Goal: Use online tool/utility: Utilize a website feature to perform a specific function

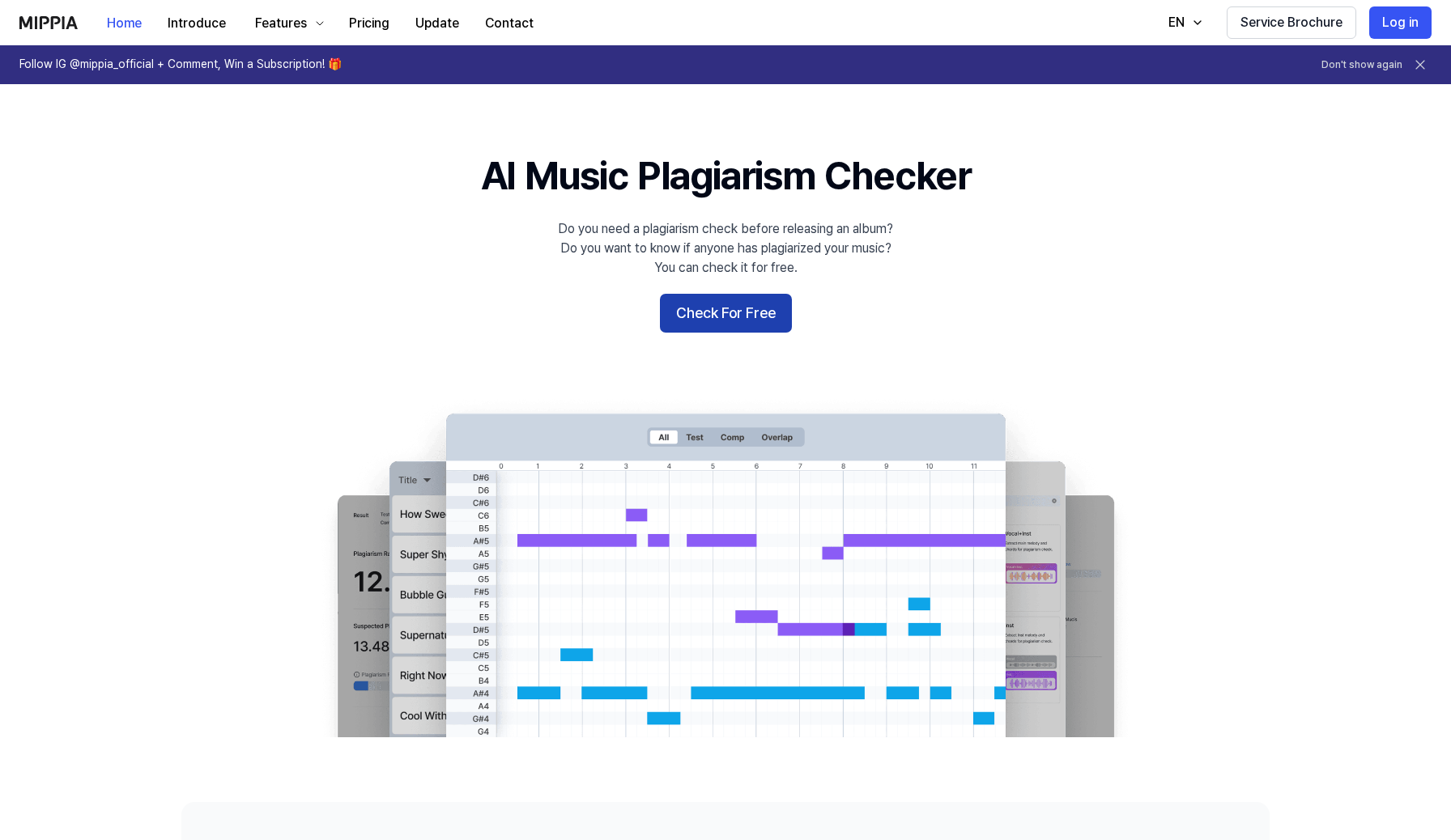
click at [703, 328] on button "Check For Free" at bounding box center [726, 313] width 132 height 39
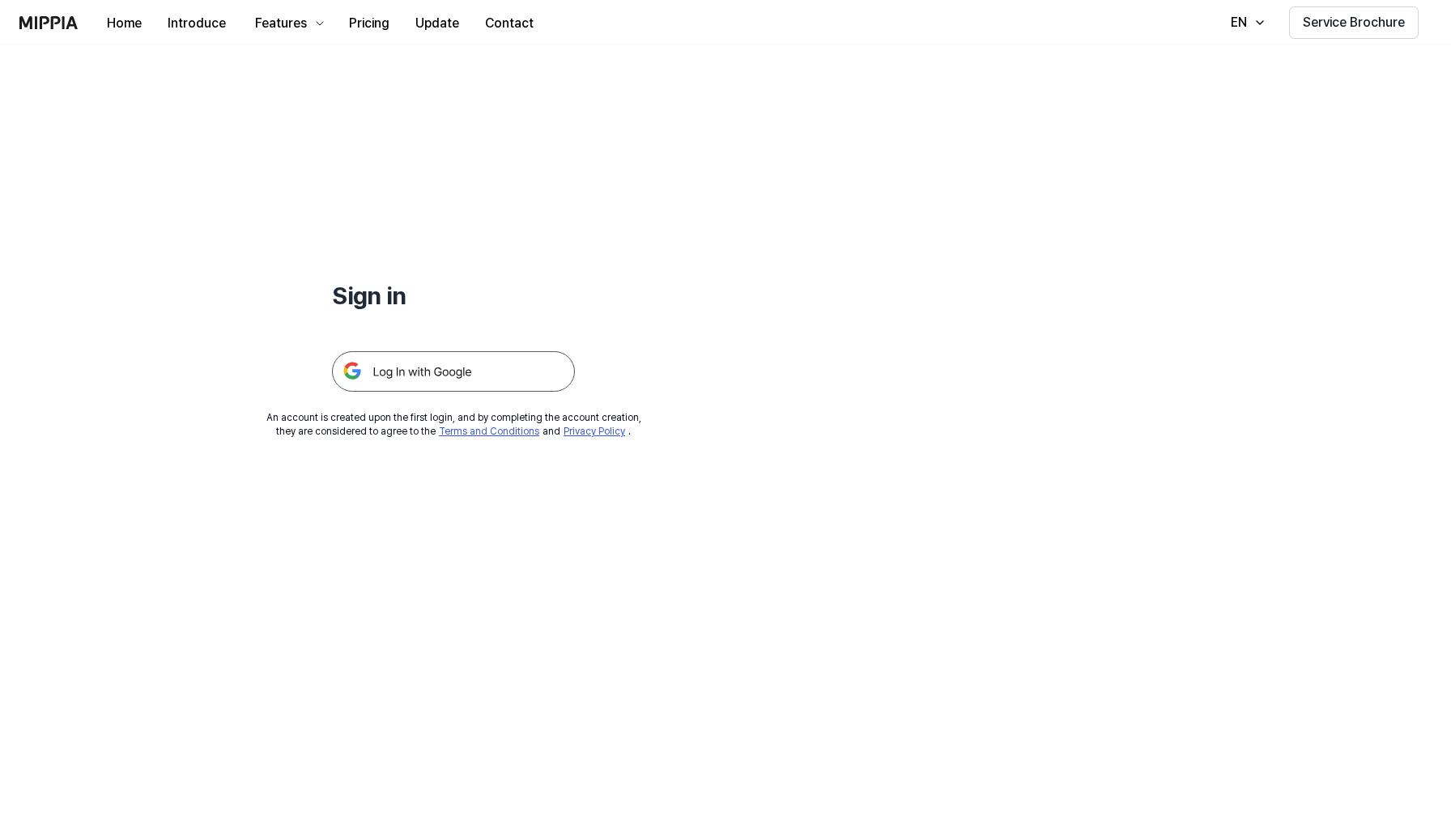
click at [547, 369] on img at bounding box center [453, 372] width 243 height 41
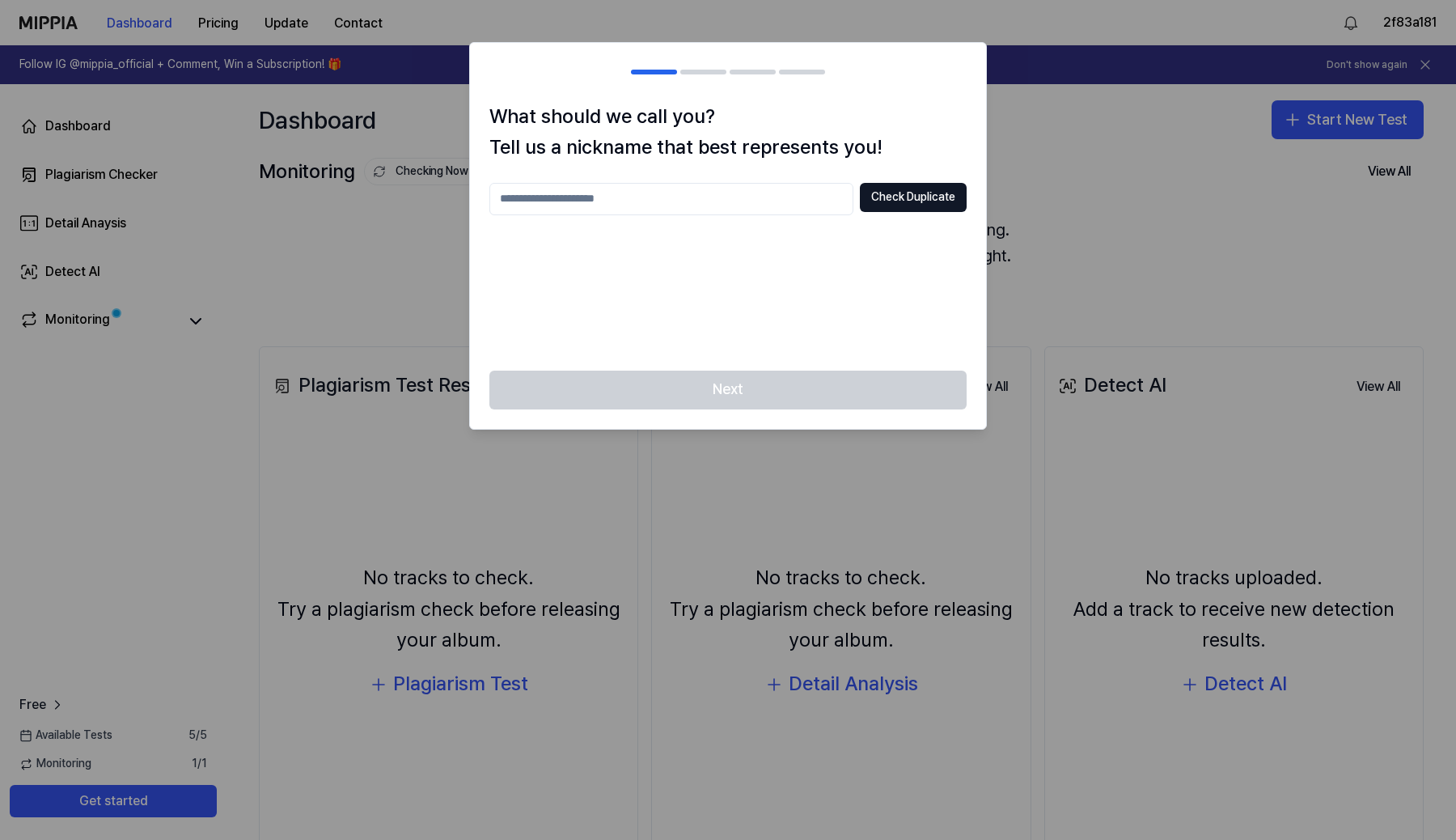
click at [795, 199] on input "text" at bounding box center [671, 199] width 364 height 32
type input "**********"
click at [933, 200] on button "Check Duplicate" at bounding box center [913, 197] width 106 height 29
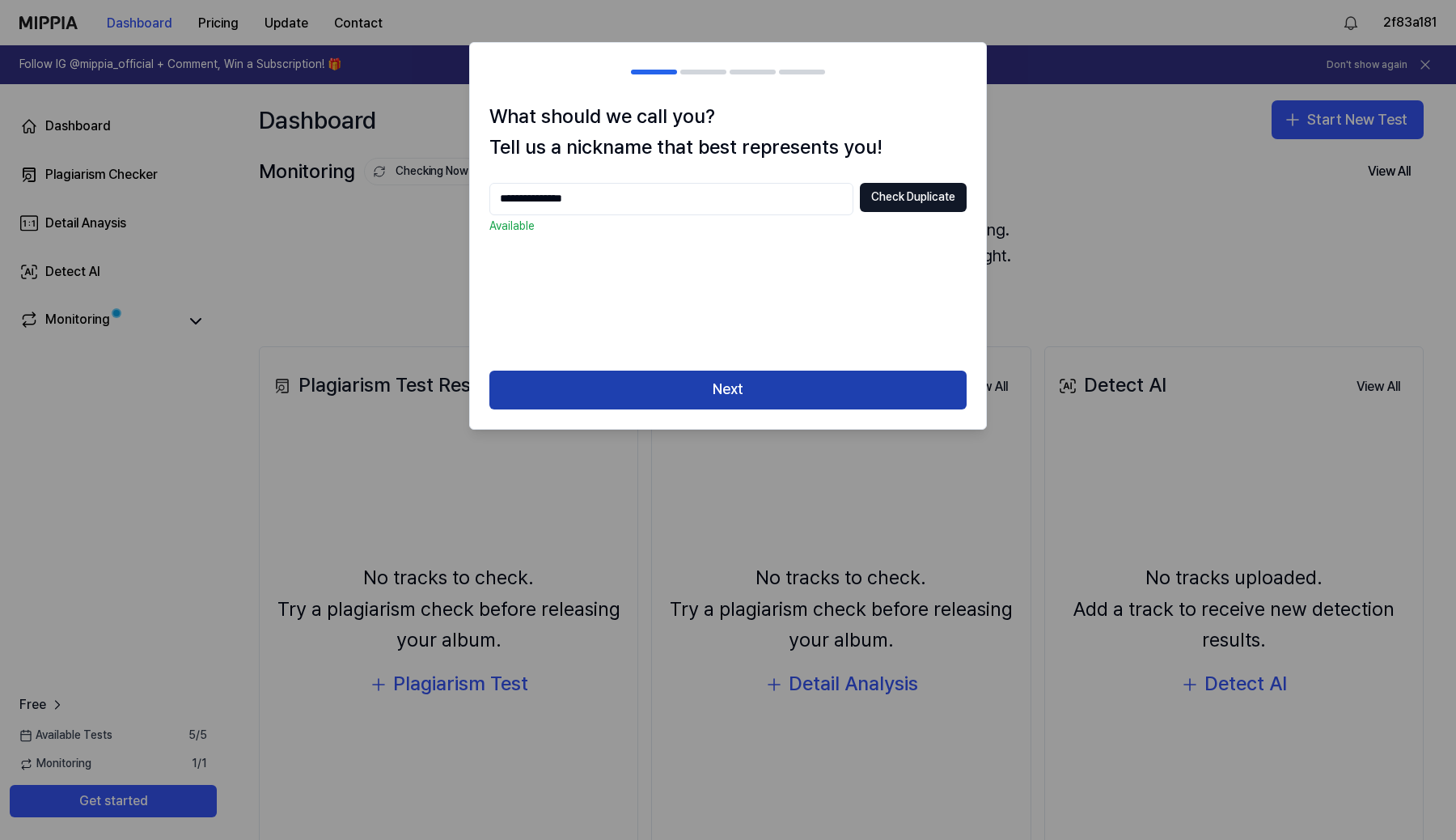
click at [743, 386] on button "Next" at bounding box center [728, 390] width 477 height 39
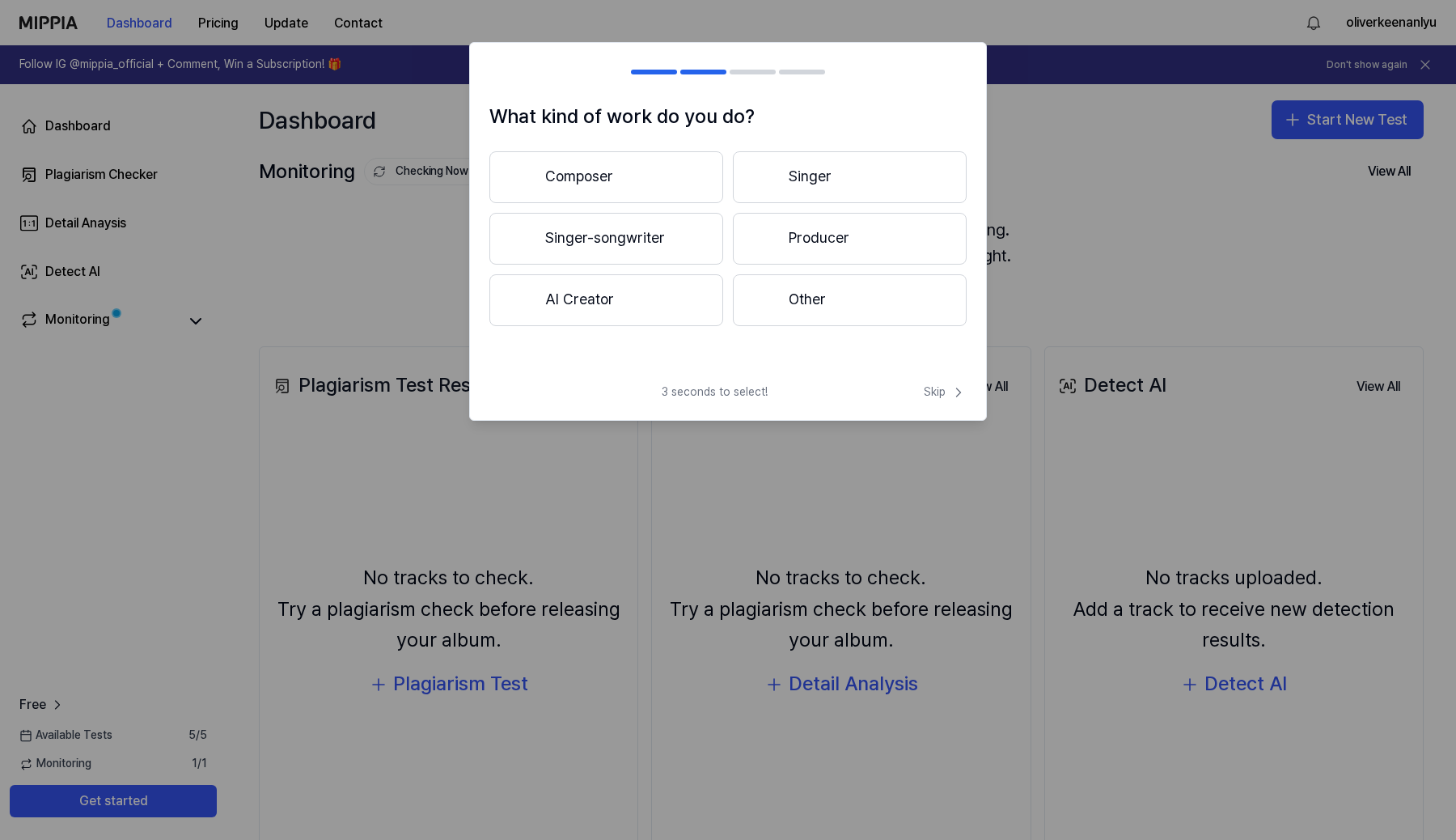
click at [649, 171] on button "Composer" at bounding box center [606, 177] width 234 height 52
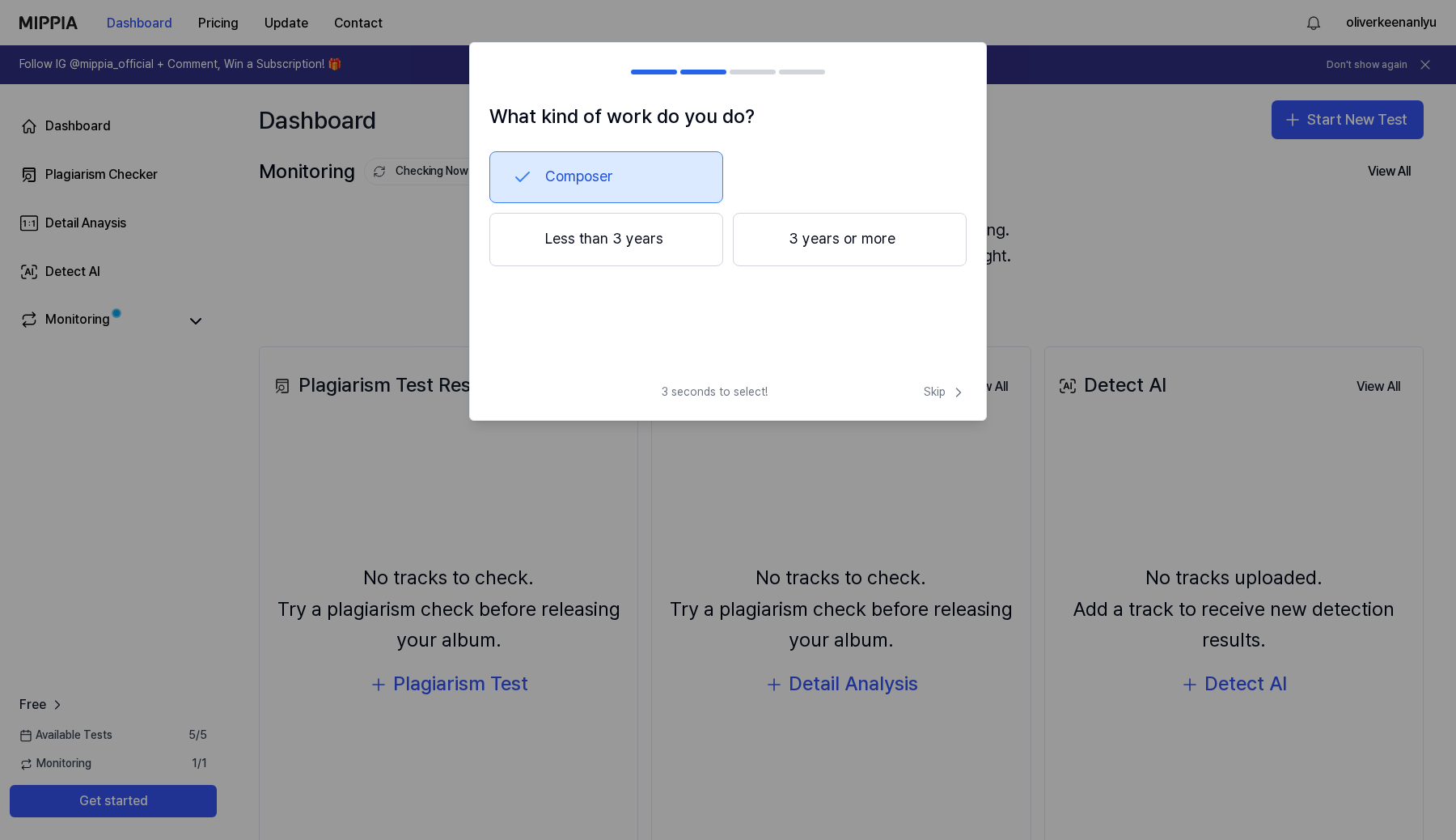
click at [797, 237] on button "3 years or more" at bounding box center [849, 239] width 234 height 54
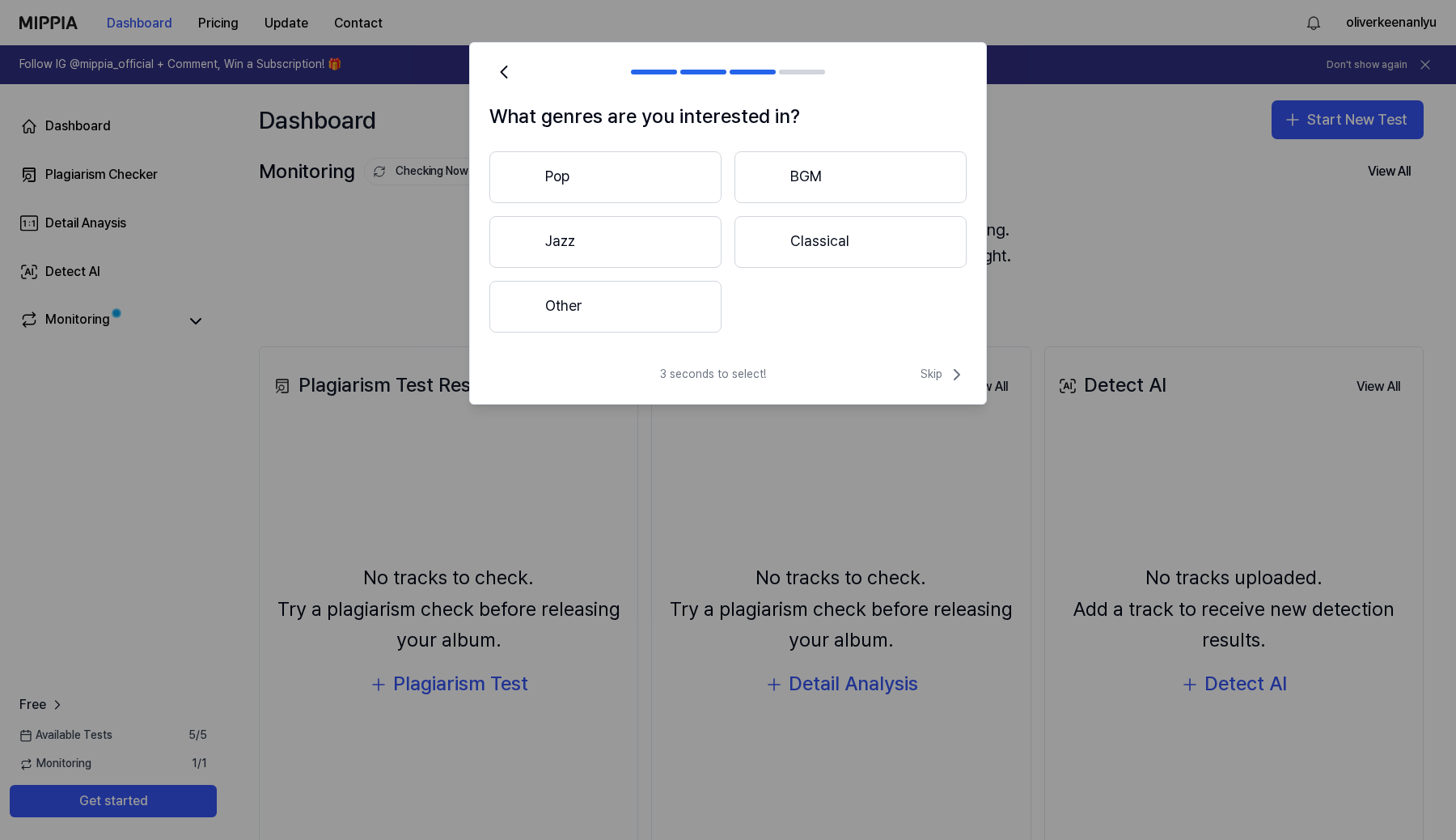
click at [677, 172] on button "Pop" at bounding box center [605, 177] width 232 height 52
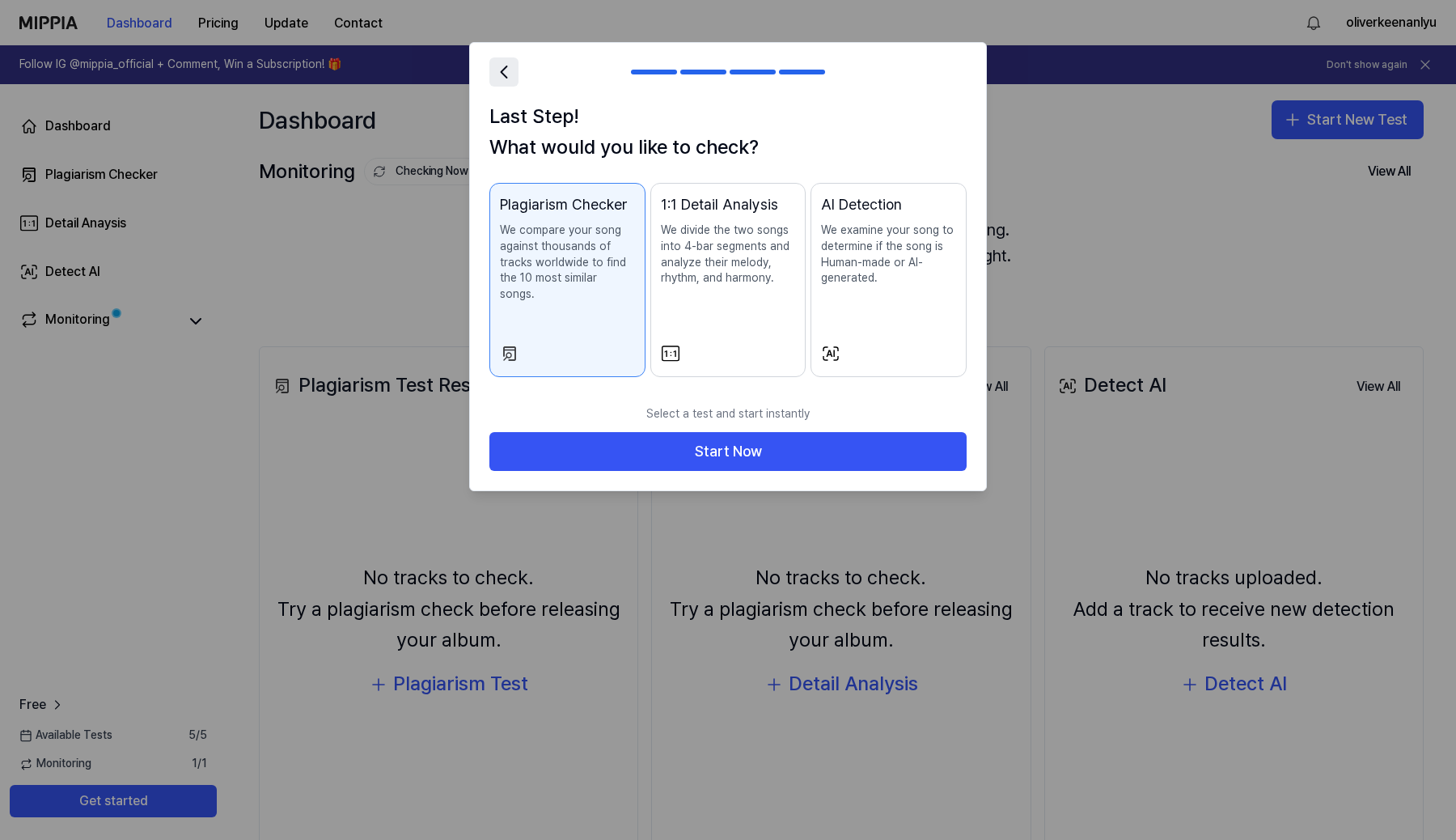
click at [507, 68] on icon at bounding box center [504, 71] width 23 height 23
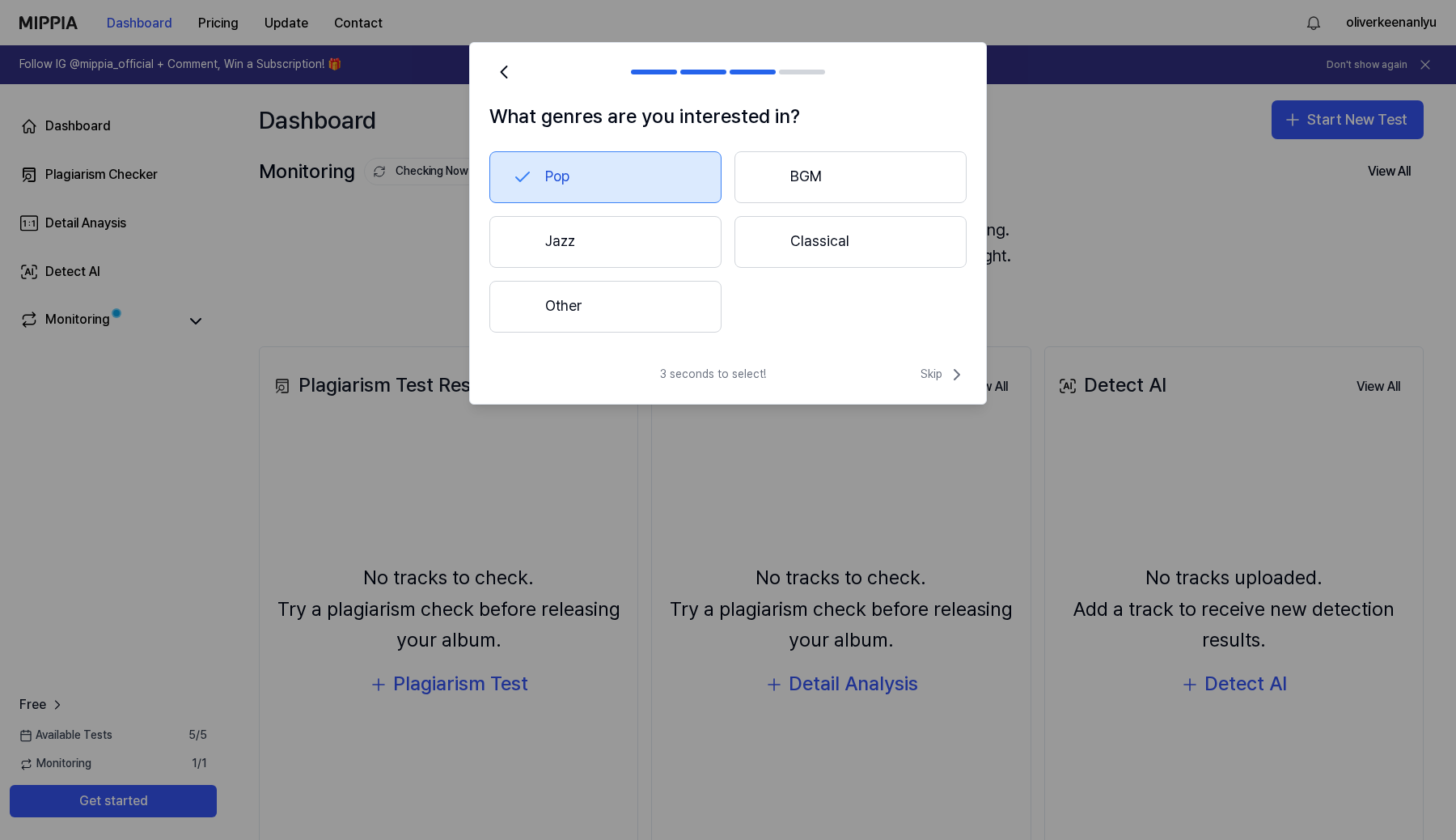
click at [662, 295] on button "Other" at bounding box center [605, 306] width 232 height 52
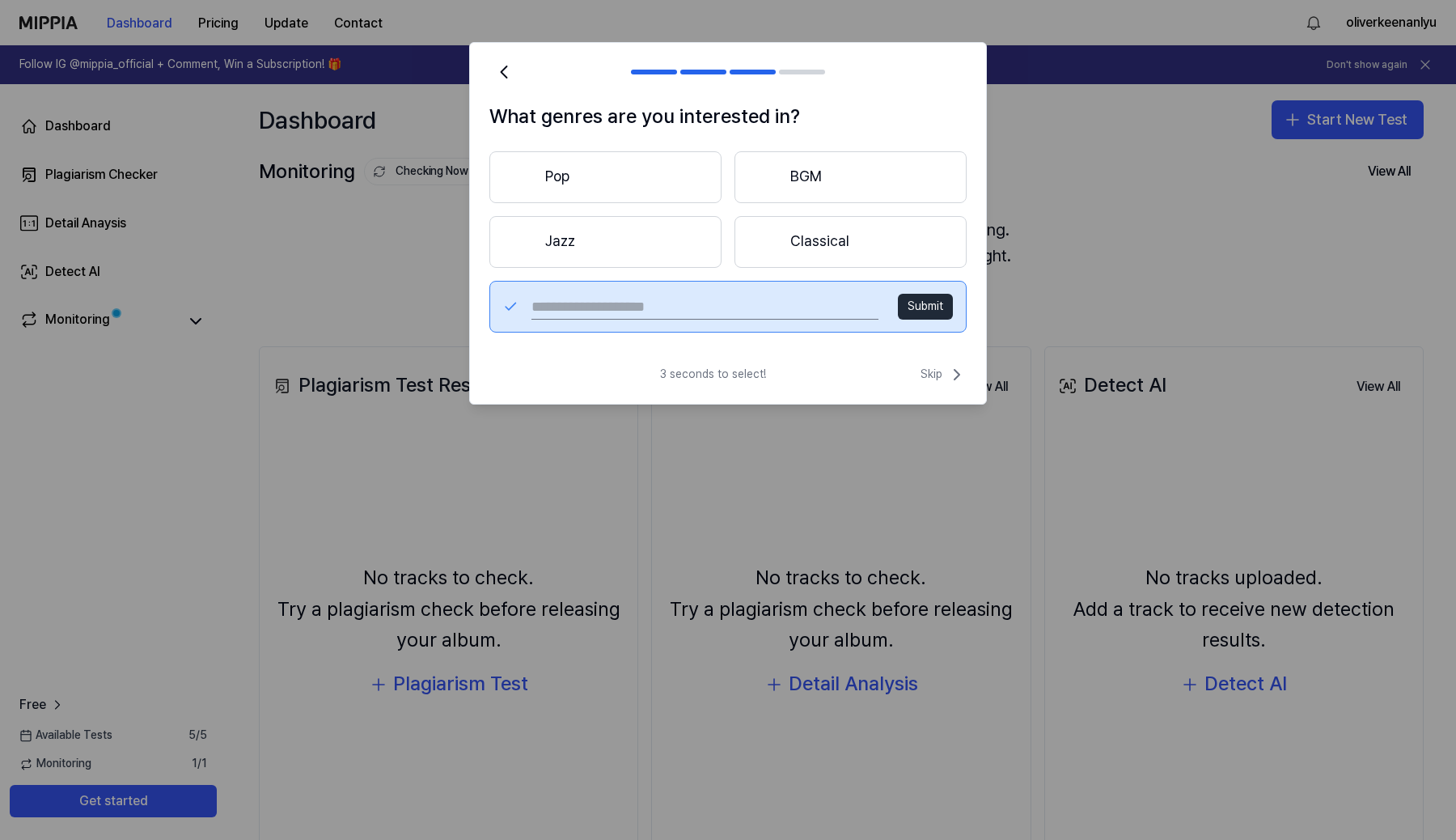
click at [745, 307] on input "text" at bounding box center [705, 306] width 347 height 26
type input "*"
type input "**********"
click at [912, 303] on button "Submit" at bounding box center [925, 306] width 55 height 26
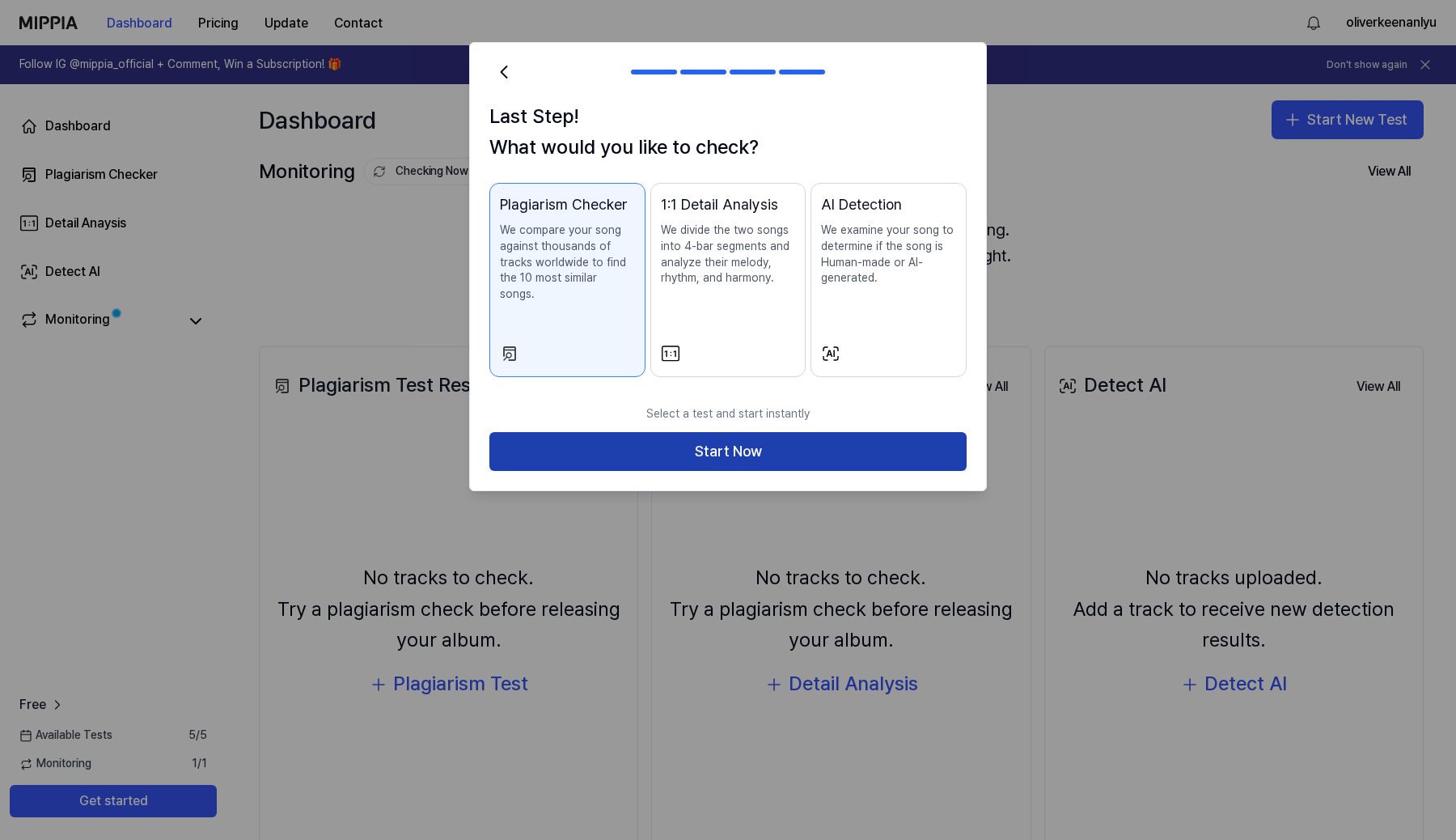
click at [730, 432] on button "Start Now" at bounding box center [728, 452] width 477 height 39
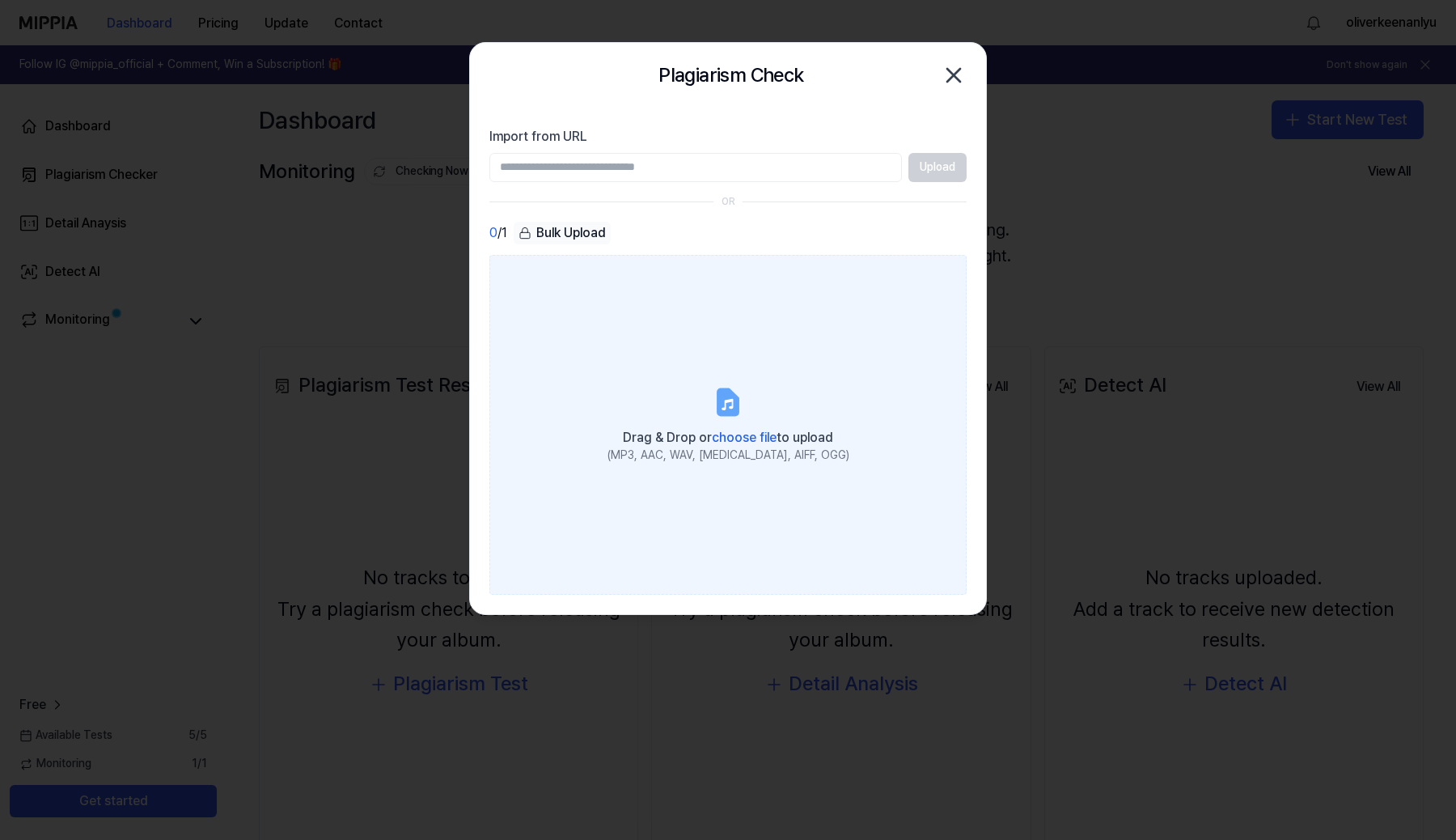
click at [733, 421] on label "Drag & Drop or choose file to upload (MP3, AAC, WAV, FLAC, AIFF, OGG)" at bounding box center [728, 424] width 477 height 340
click at [0, 0] on input "Drag & Drop or choose file to upload (MP3, AAC, WAV, FLAC, AIFF, OGG)" at bounding box center [0, 0] width 0 height 0
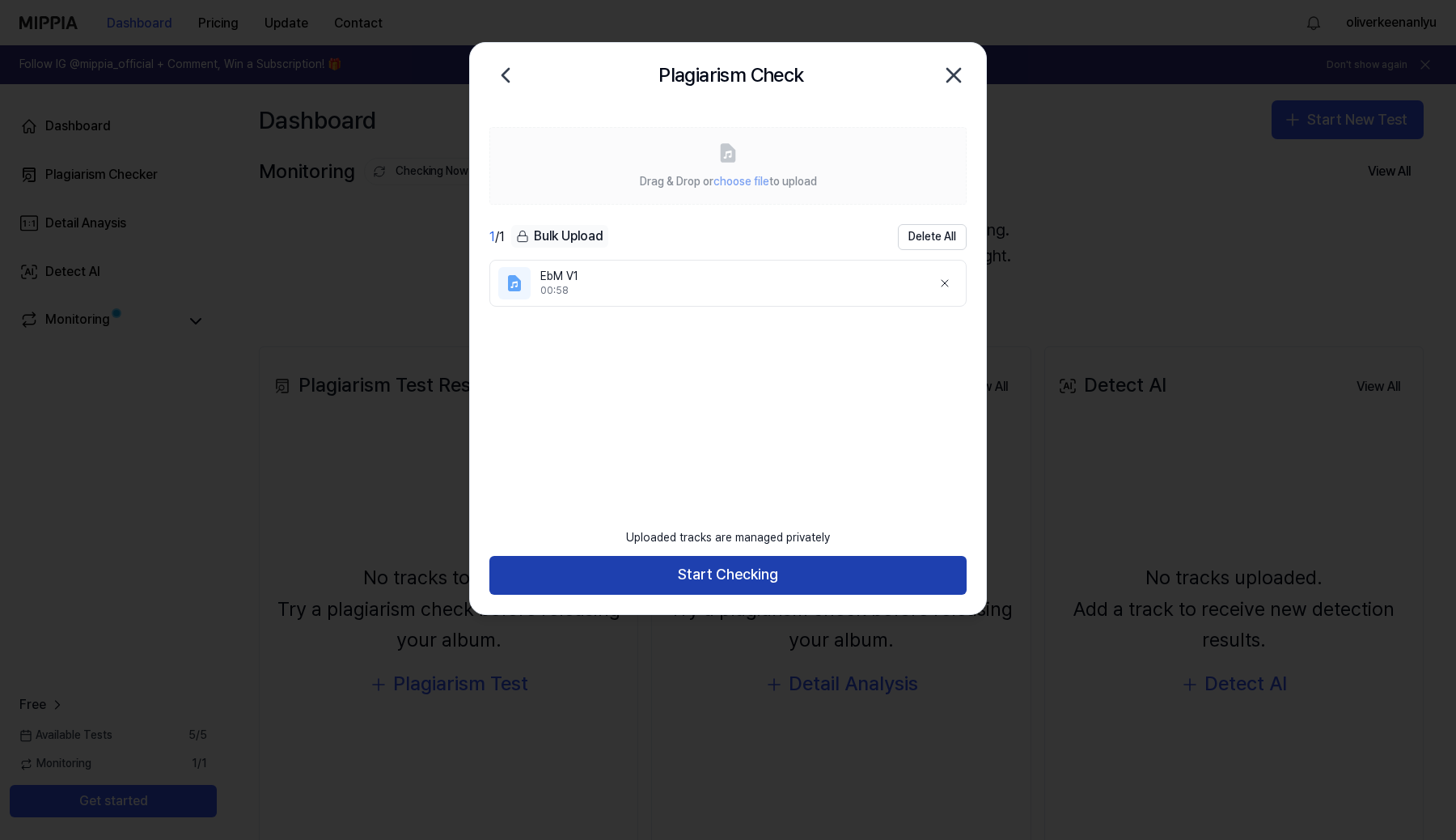
click at [671, 568] on button "Start Checking" at bounding box center [728, 575] width 477 height 39
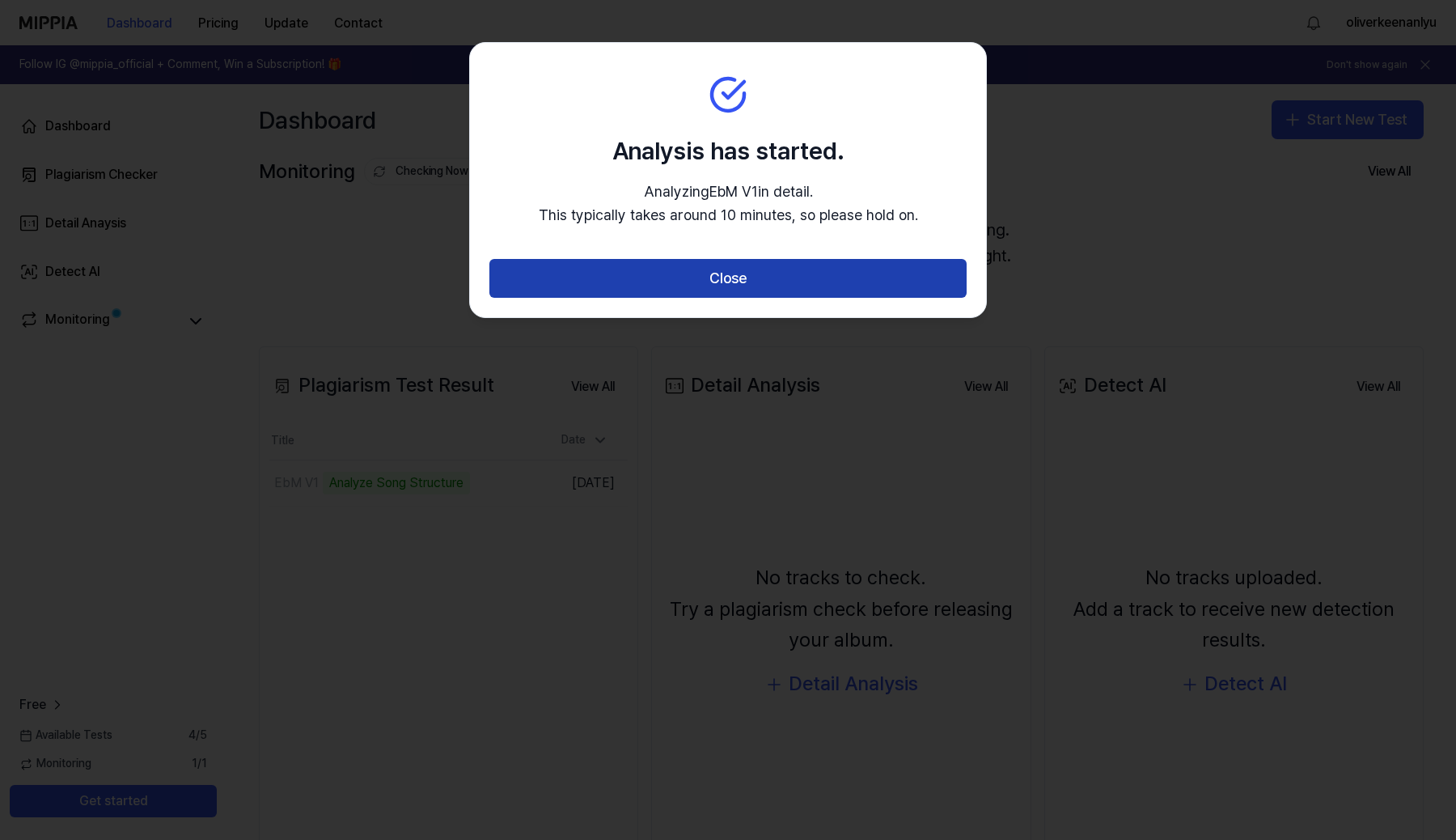
click at [711, 279] on button "Close" at bounding box center [728, 278] width 477 height 39
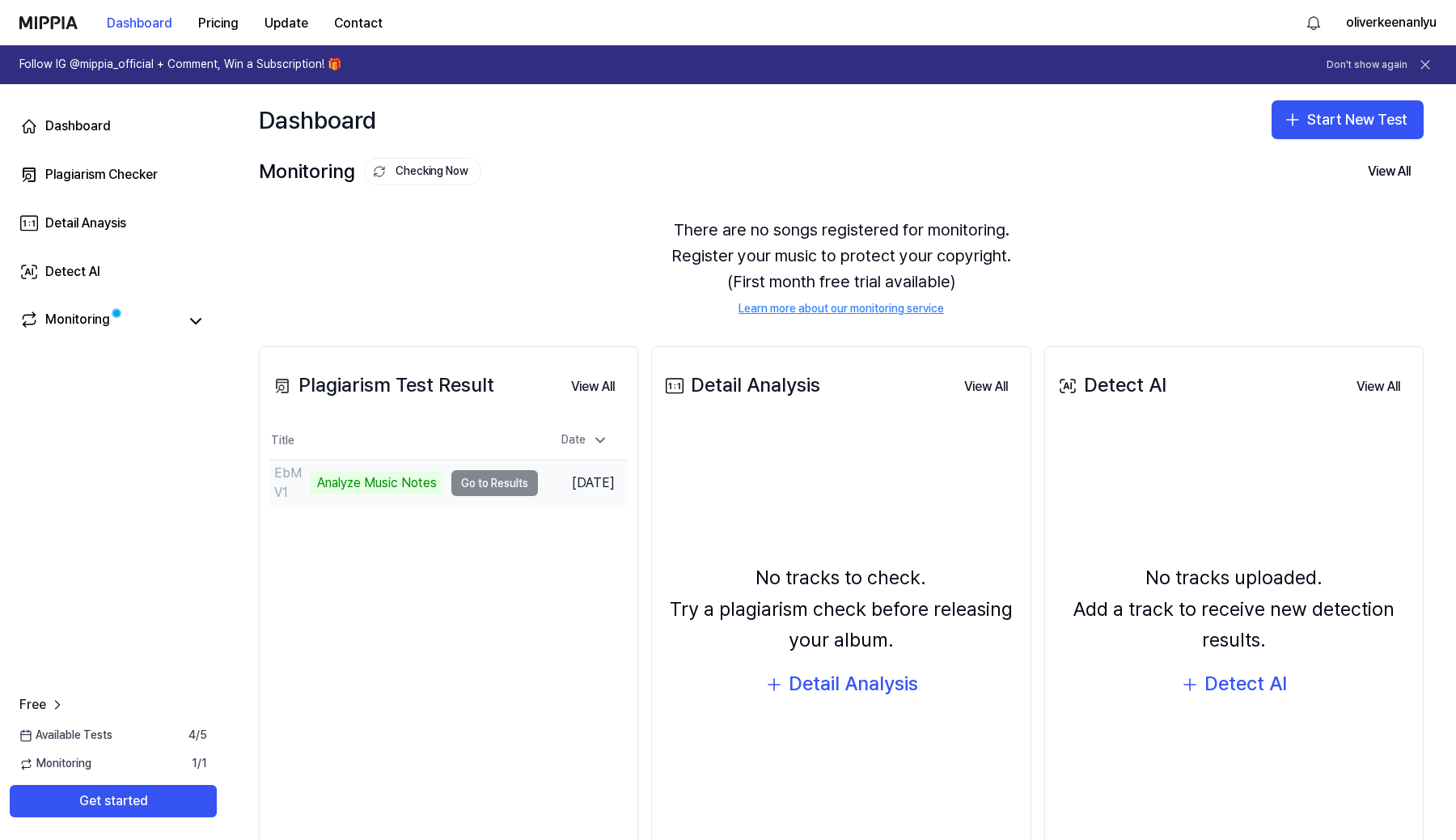
click at [462, 482] on td "EbM V1 Analyze Music Notes Go to Results" at bounding box center [404, 483] width 269 height 45
click at [290, 483] on div "EbM V1" at bounding box center [290, 483] width 33 height 39
click at [463, 483] on button "Go to Results" at bounding box center [494, 483] width 87 height 26
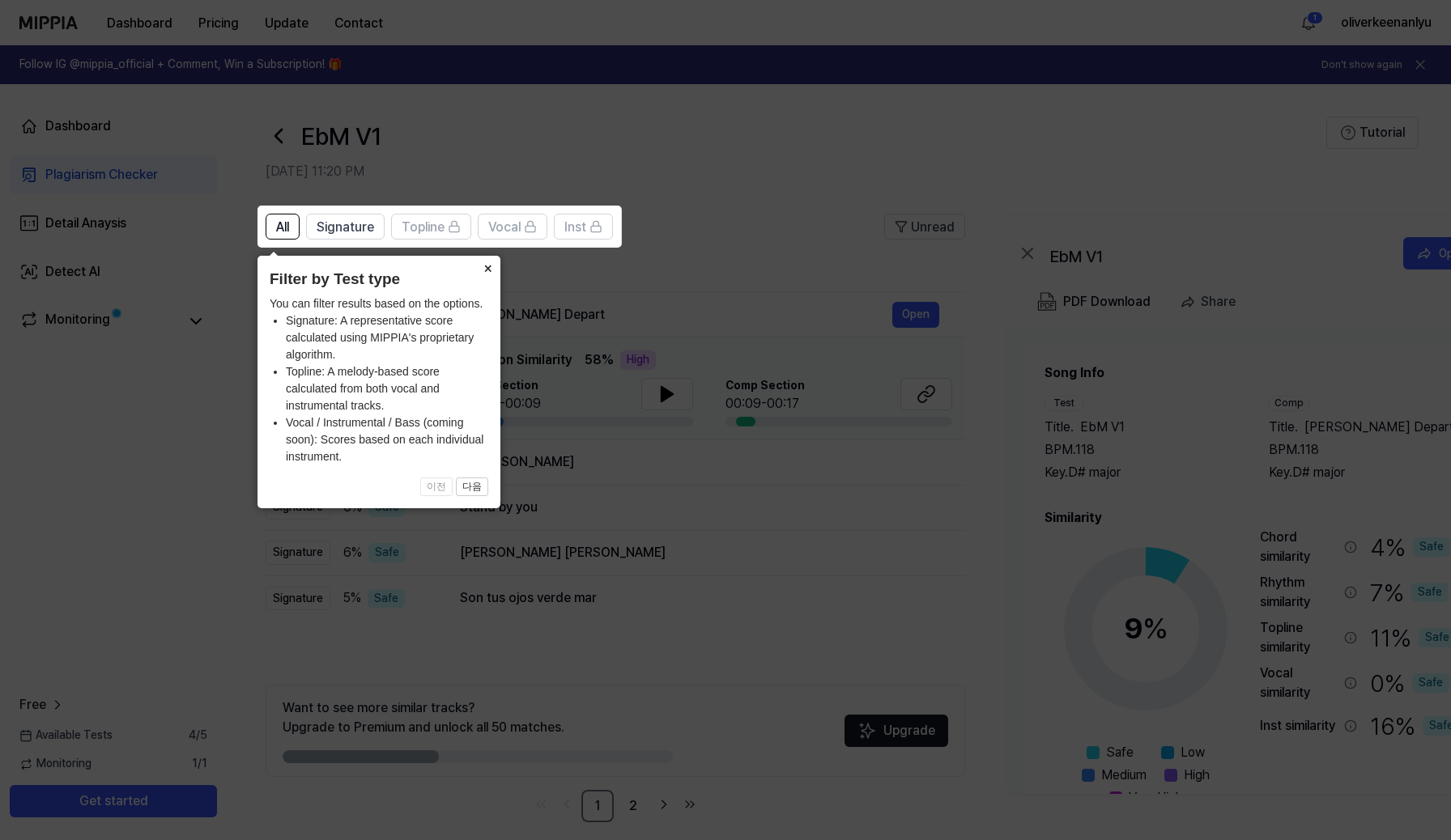
click at [488, 275] on button "×" at bounding box center [487, 266] width 26 height 23
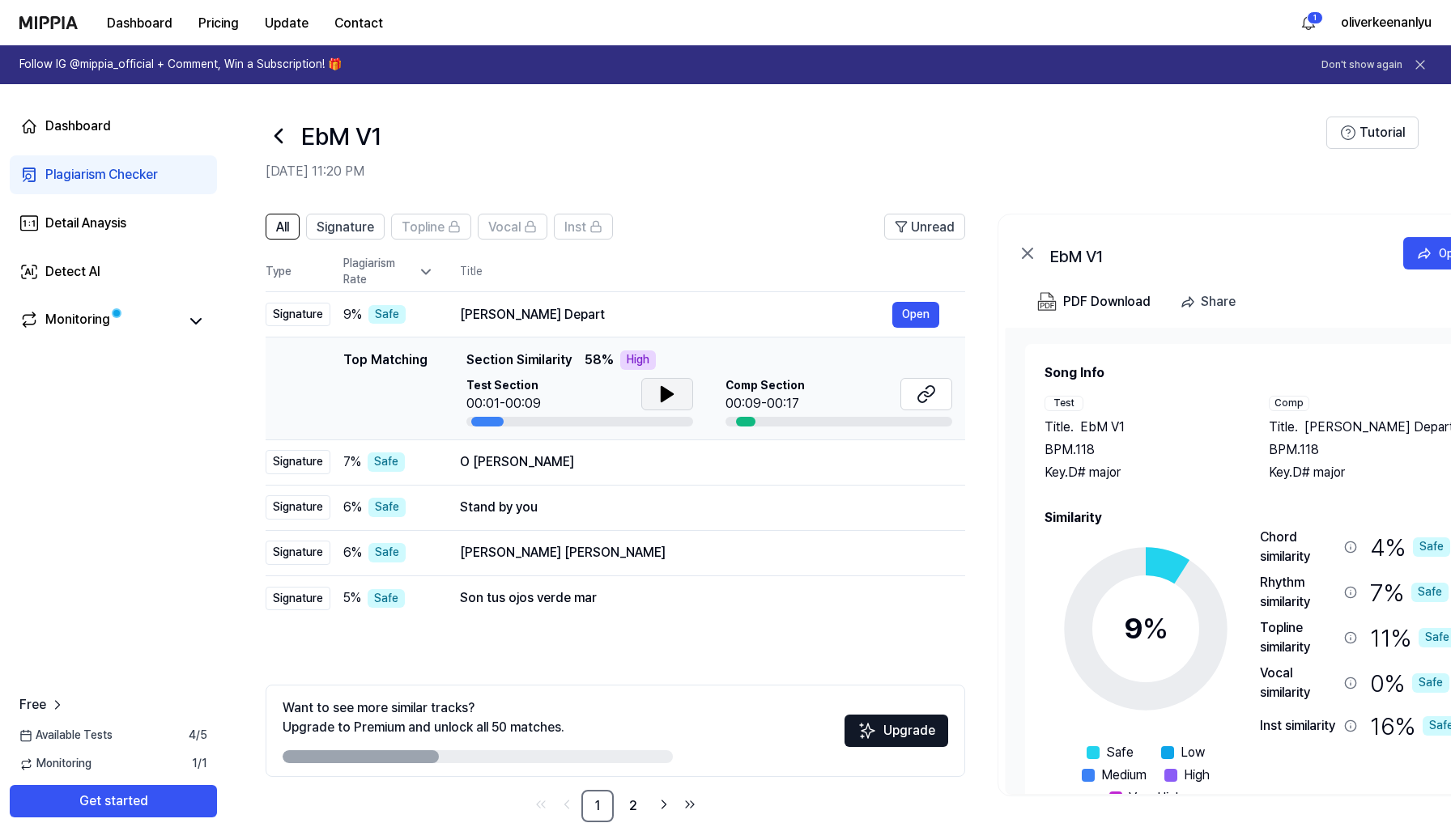
click at [665, 387] on icon at bounding box center [667, 394] width 20 height 20
click at [918, 392] on icon at bounding box center [926, 394] width 20 height 20
click at [922, 460] on button "Open" at bounding box center [915, 462] width 47 height 26
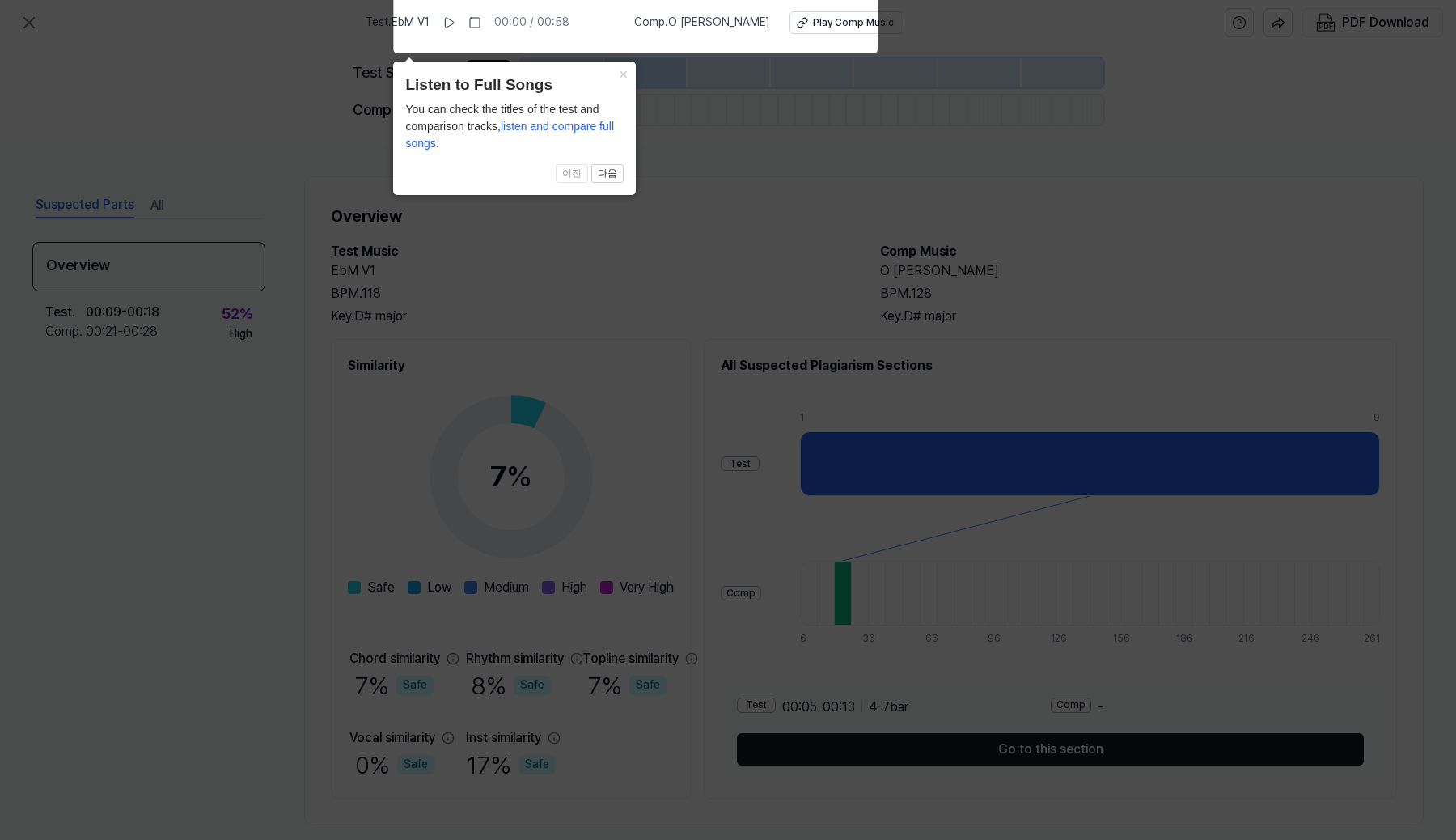
click at [1107, 340] on icon at bounding box center [728, 415] width 1456 height 848
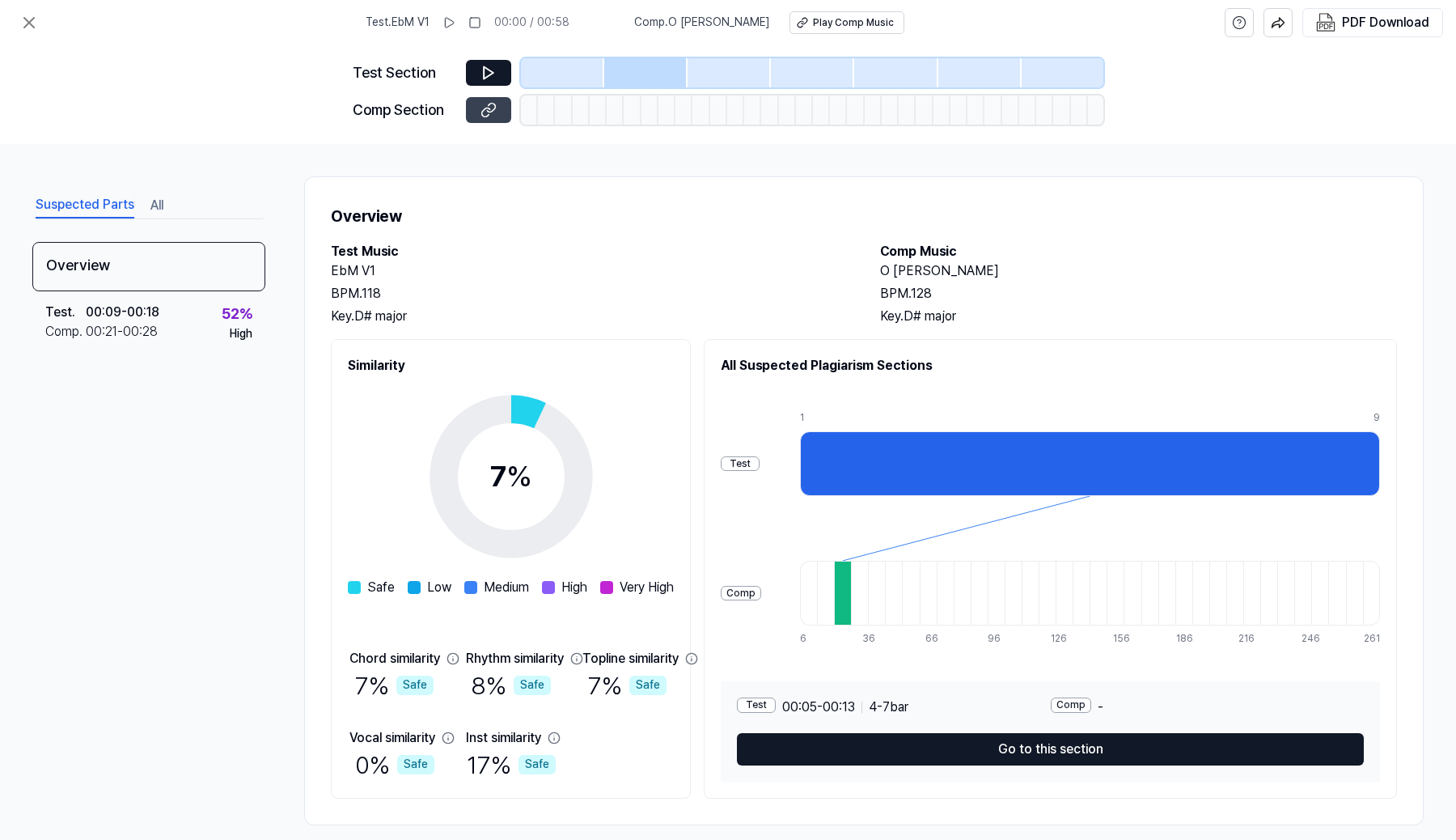
click at [477, 113] on button at bounding box center [488, 110] width 45 height 26
click at [33, 12] on button at bounding box center [29, 23] width 32 height 32
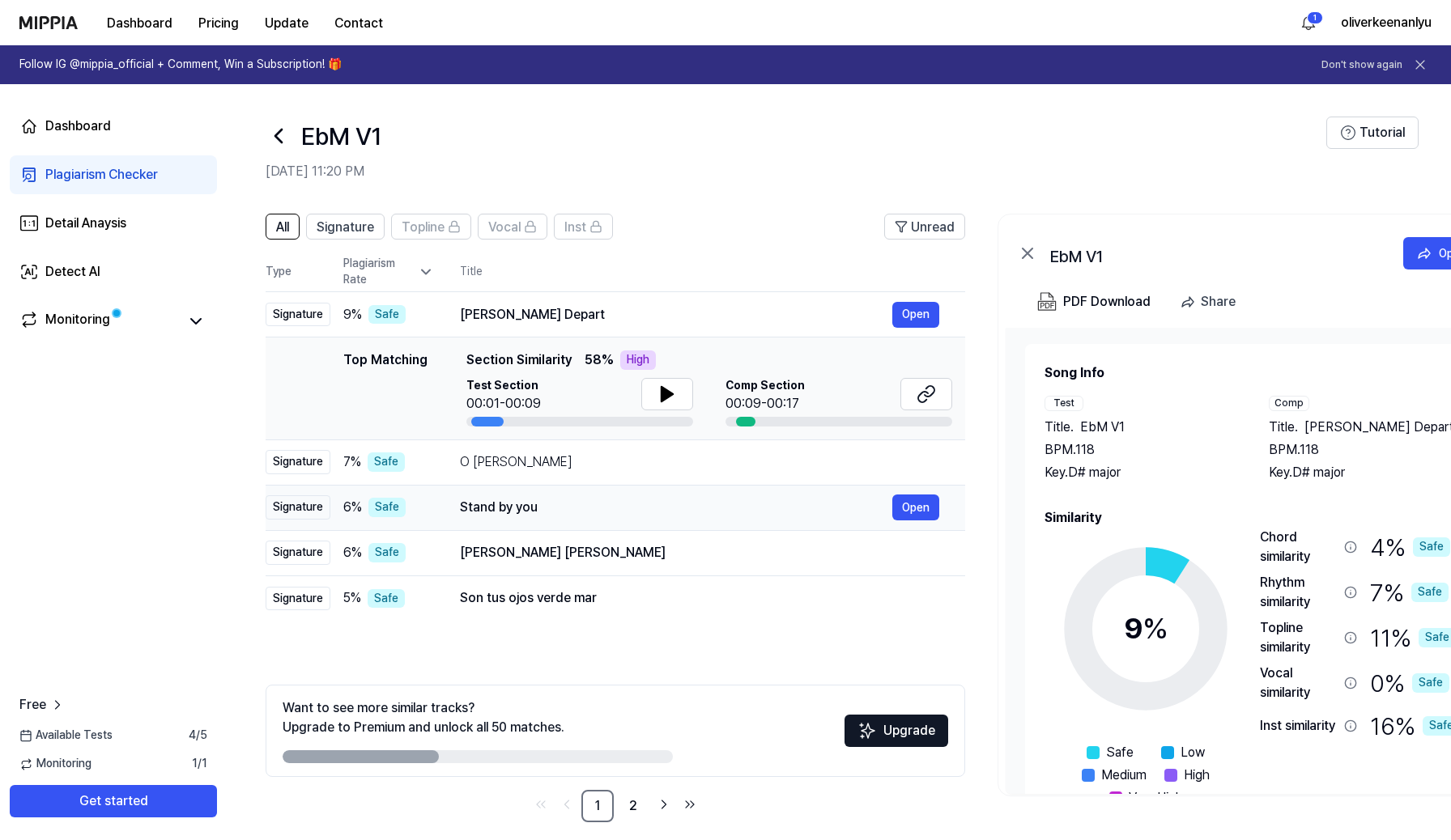
click at [800, 508] on div "Stand by you" at bounding box center [676, 507] width 433 height 20
